Goal: Navigation & Orientation: Find specific page/section

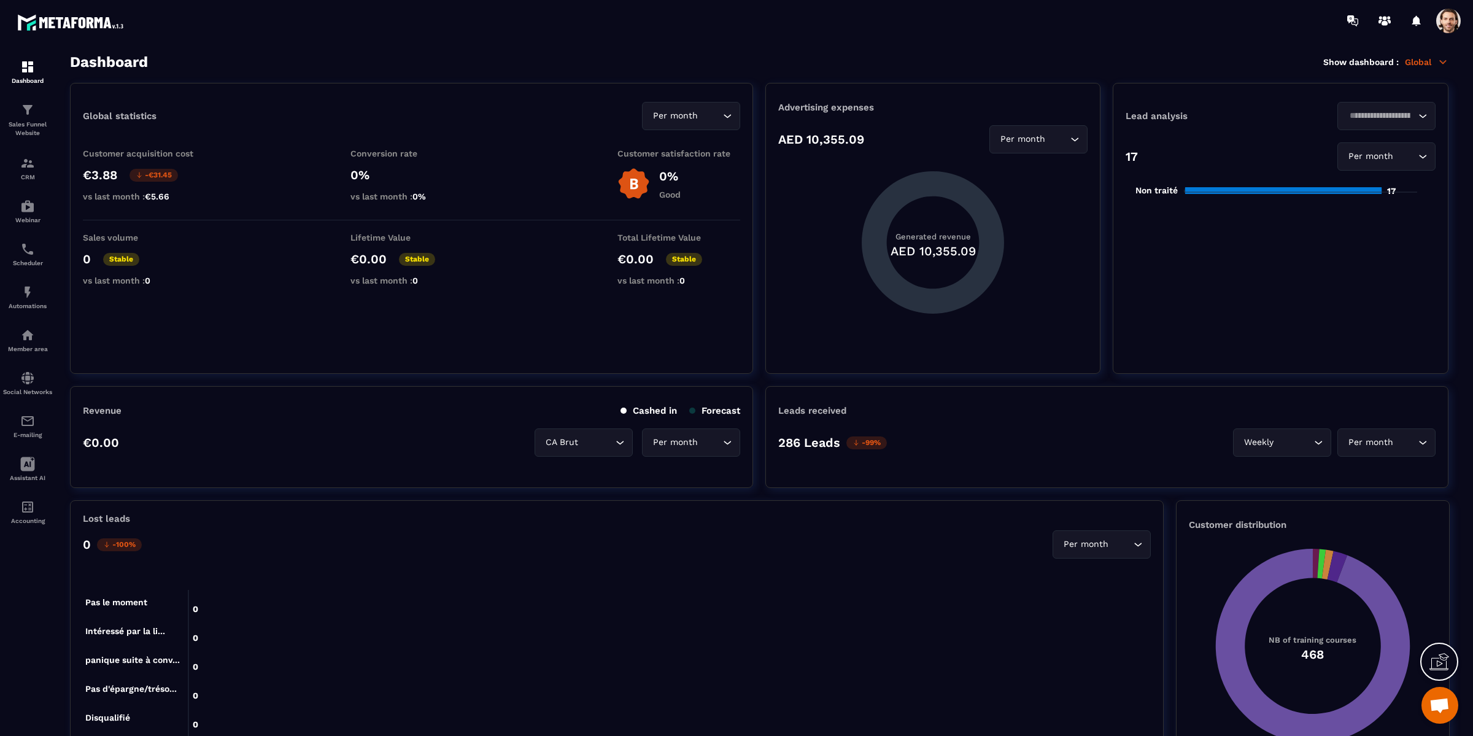
click at [760, 346] on section "Global statistics Per month Loading... Customer acquisition cost €3.88 -€31.45 …" at bounding box center [759, 228] width 1379 height 291
click at [757, 310] on section "Global statistics Per month Loading... Customer acquisition cost €3.88 -€31.45 …" at bounding box center [759, 228] width 1379 height 291
